Goal: Information Seeking & Learning: Compare options

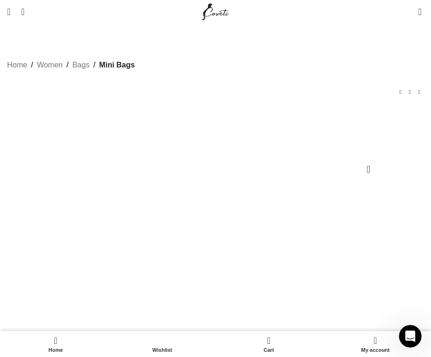
scroll to position [0, 755]
